Goal: Information Seeking & Learning: Learn about a topic

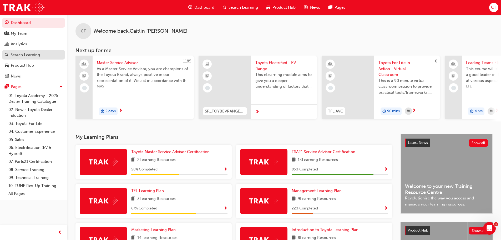
click at [29, 56] on div "Search Learning" at bounding box center [25, 55] width 29 height 6
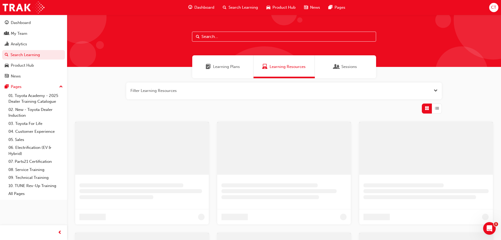
click at [230, 34] on input "text" at bounding box center [284, 37] width 184 height 10
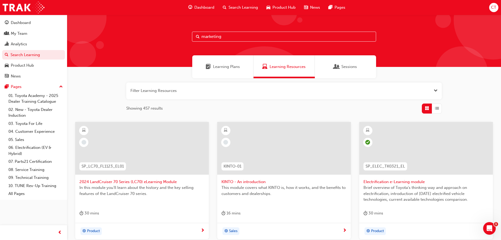
type input "marketing"
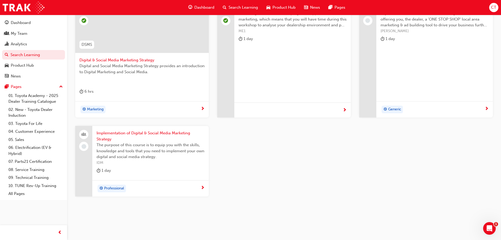
scroll to position [129, 0]
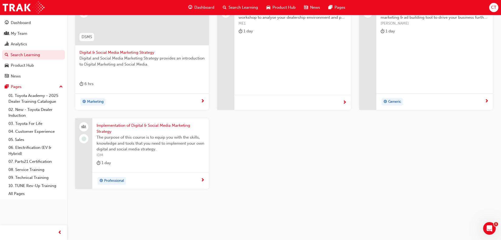
click at [104, 128] on span "Implementation of Digital & Social Media Marketing Strategy" at bounding box center [151, 128] width 108 height 12
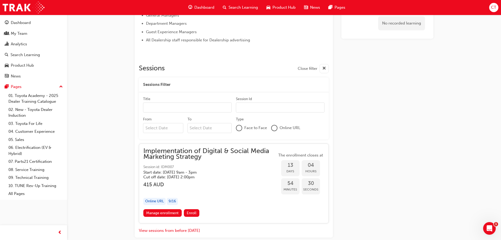
scroll to position [303, 0]
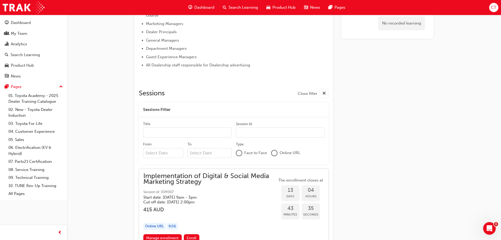
click at [174, 175] on span "Implementation of Digital & Social Media Marketing Strategy" at bounding box center [210, 179] width 134 height 12
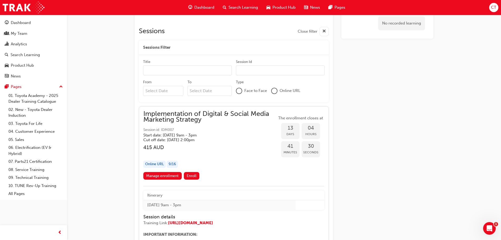
scroll to position [409, 0]
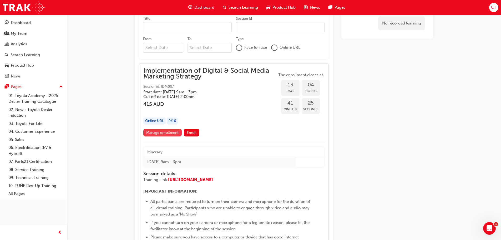
click at [154, 133] on link "Manage enrollment" at bounding box center [162, 133] width 38 height 8
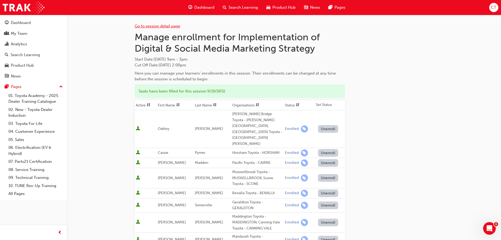
click at [168, 27] on link "Go to session detail page" at bounding box center [158, 26] width 46 height 5
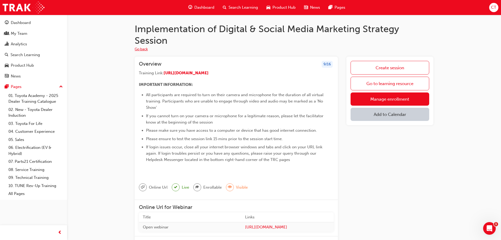
click at [139, 51] on button "Go back" at bounding box center [141, 49] width 13 height 6
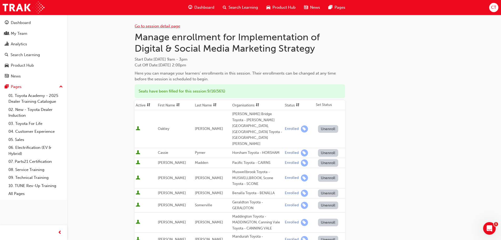
click at [143, 27] on link "Go to session detail page" at bounding box center [158, 26] width 46 height 5
